Goal: Task Accomplishment & Management: Manage account settings

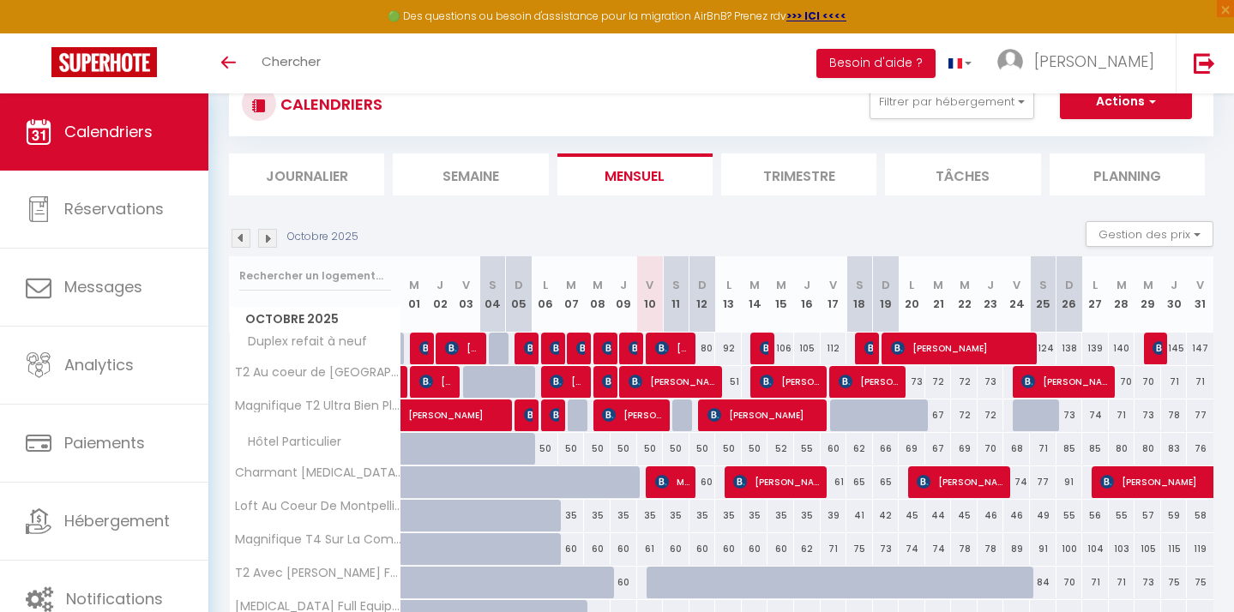
scroll to position [92, 0]
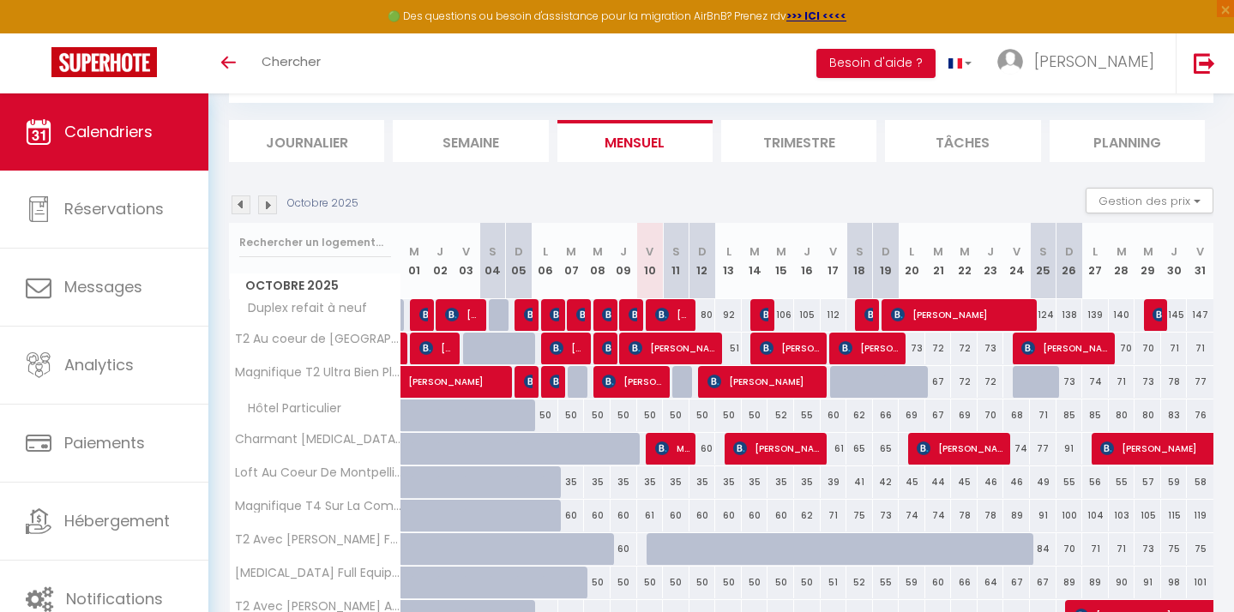
click at [705, 450] on div "60" at bounding box center [702, 449] width 27 height 32
type input "60"
type input "Dim 12 Octobre 2025"
type input "Lun 13 Octobre 2025"
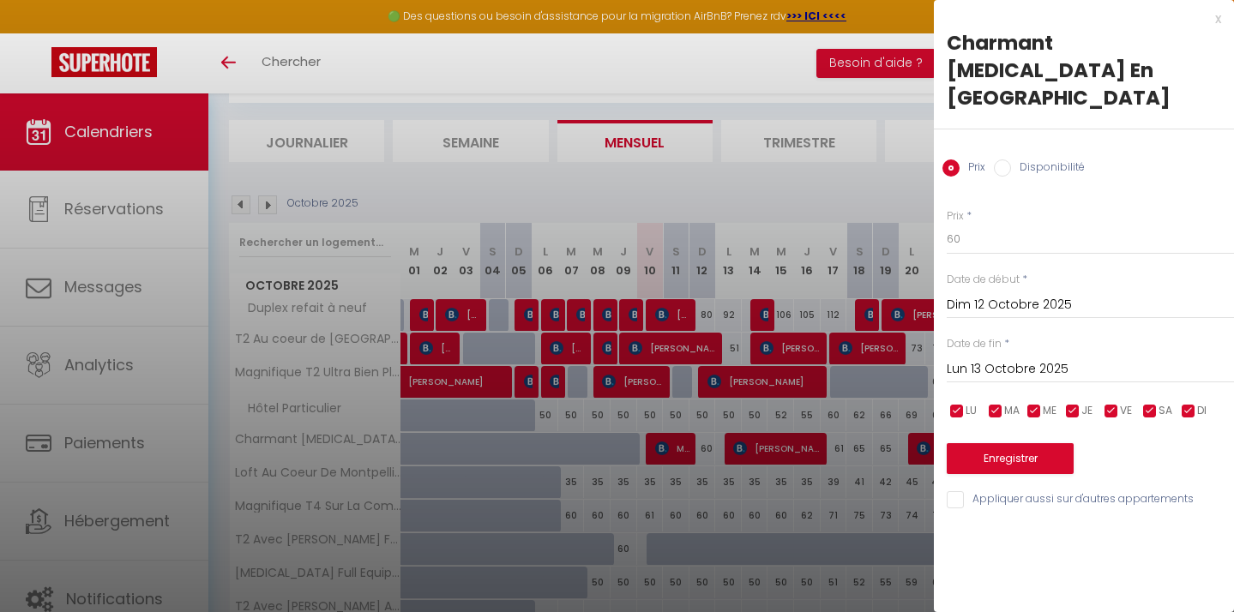
click at [1002, 159] on input "Disponibilité" at bounding box center [1002, 167] width 17 height 17
radio input "true"
radio input "false"
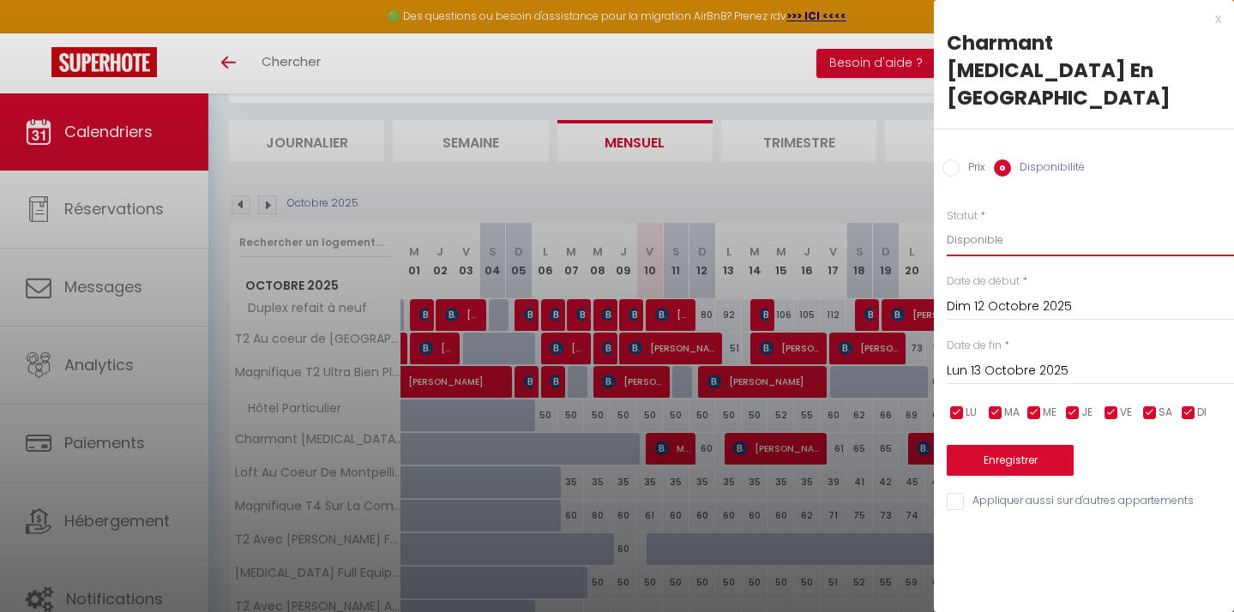
click at [986, 224] on select "Disponible Indisponible" at bounding box center [1089, 240] width 287 height 33
select select "0"
click at [946, 224] on select "Disponible Indisponible" at bounding box center [1089, 240] width 287 height 33
click at [1012, 445] on button "Enregistrer" at bounding box center [1009, 460] width 127 height 31
